Goal: Information Seeking & Learning: Learn about a topic

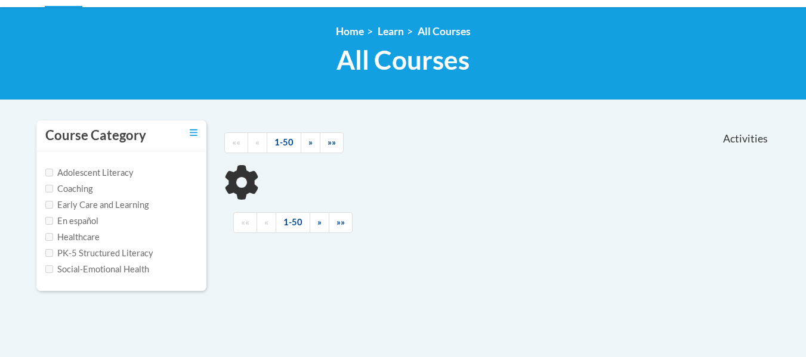
scroll to position [128, 0]
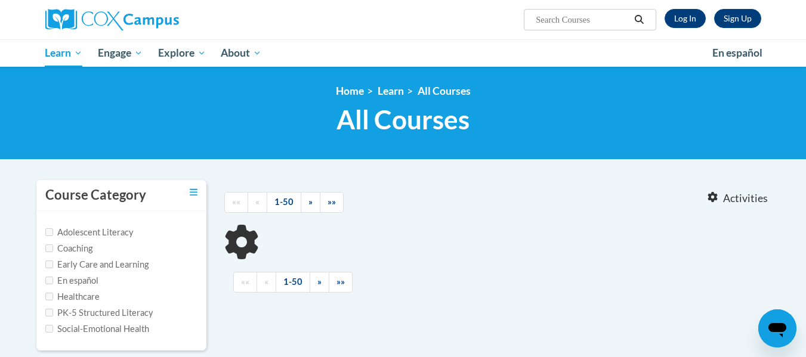
scroll to position [68, 0]
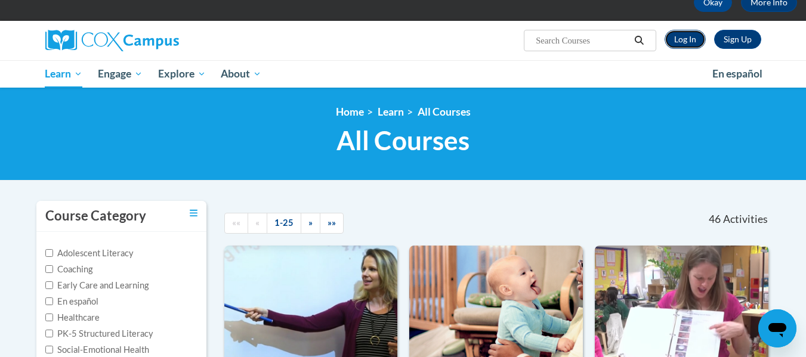
click at [692, 44] on link "Log In" at bounding box center [685, 39] width 41 height 19
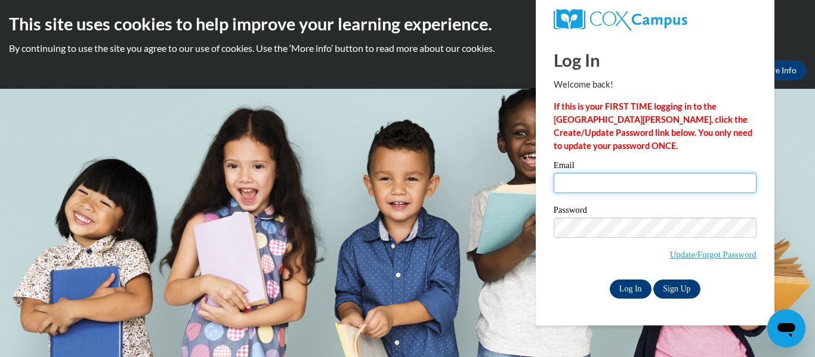
type input "[EMAIL_ADDRESS][DOMAIN_NAME]"
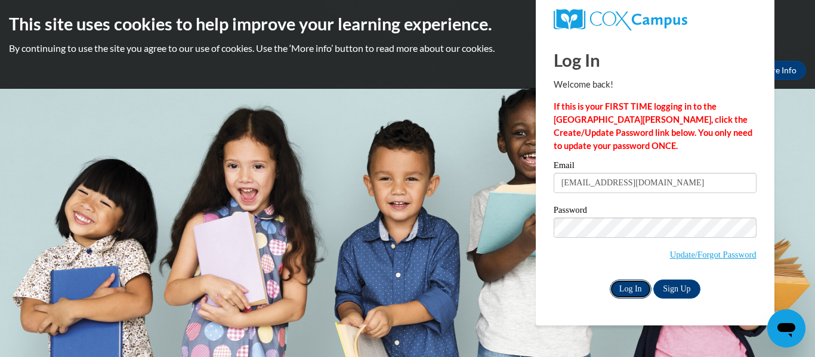
click at [622, 287] on input "Log In" at bounding box center [631, 289] width 42 height 19
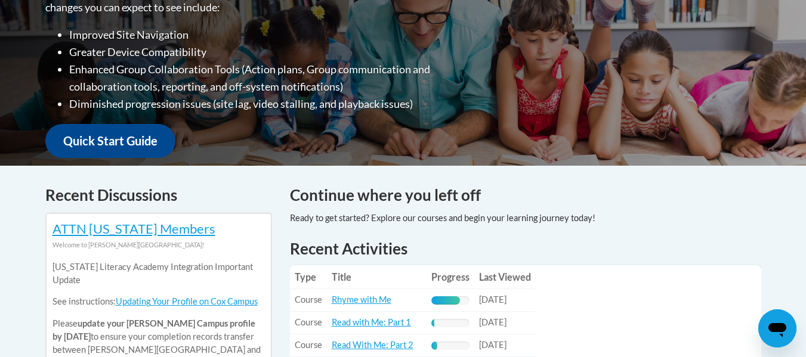
scroll to position [380, 0]
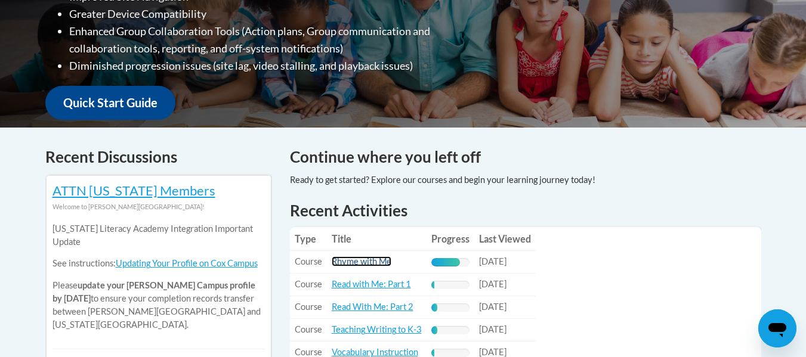
click at [366, 260] on link "Rhyme with Me" at bounding box center [362, 262] width 60 height 10
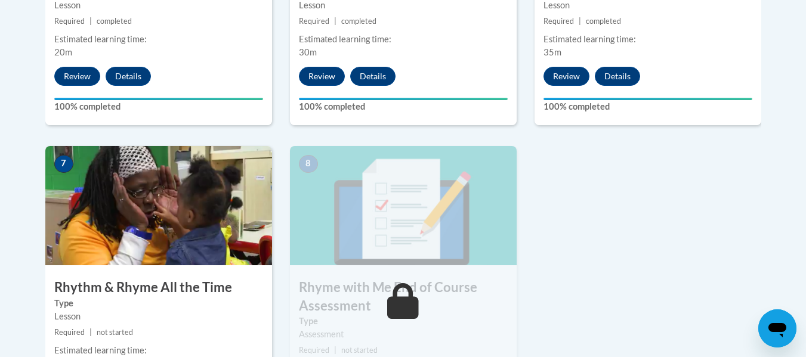
scroll to position [955, 0]
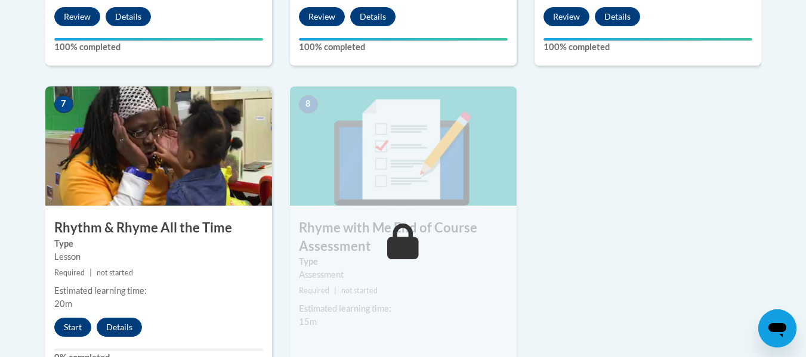
click at [150, 191] on img at bounding box center [158, 146] width 227 height 119
click at [75, 325] on button "Start" at bounding box center [72, 327] width 37 height 19
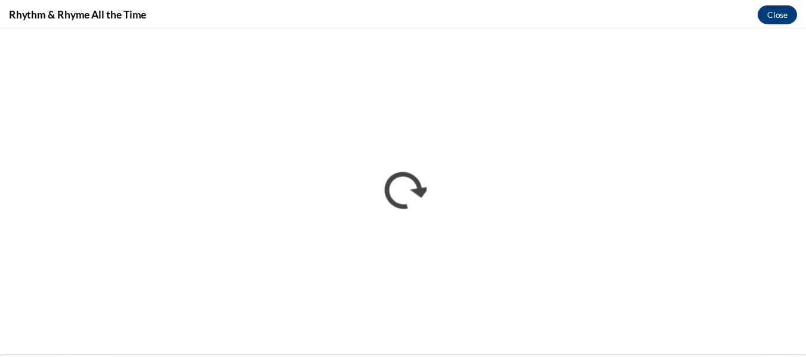
scroll to position [0, 0]
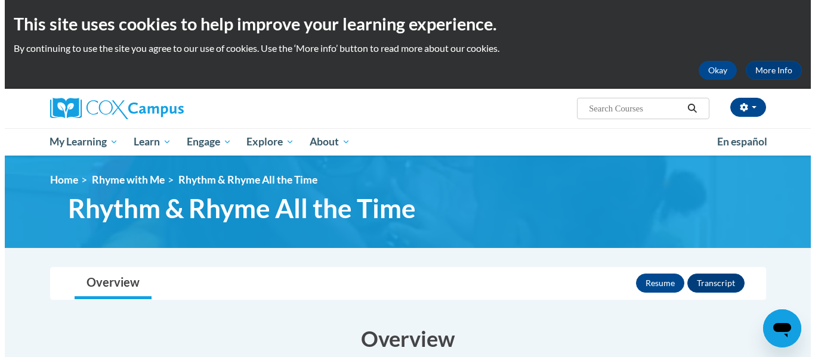
scroll to position [179, 0]
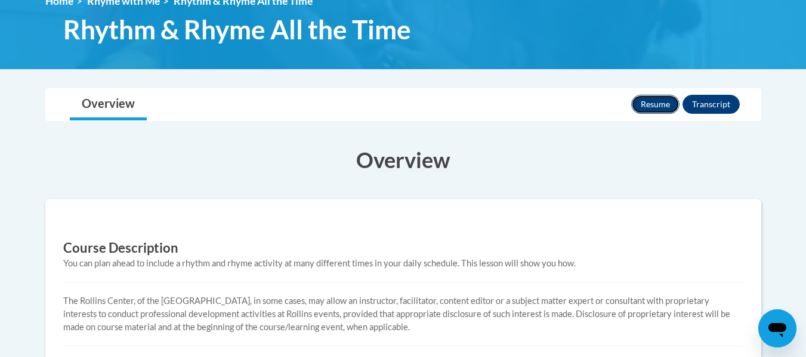
click at [653, 101] on button "Resume" at bounding box center [655, 104] width 48 height 19
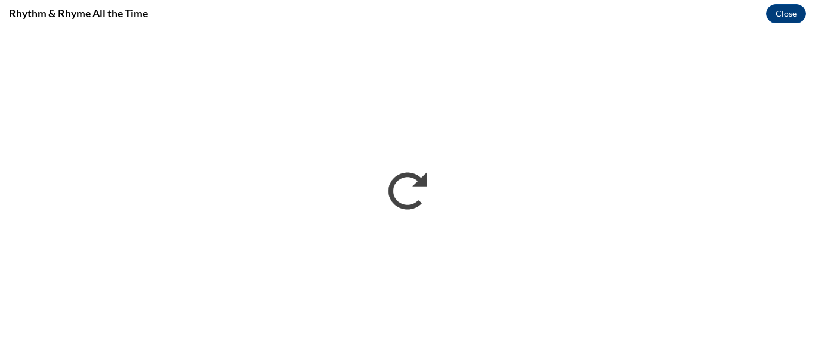
scroll to position [0, 0]
